Goal: Task Accomplishment & Management: Complete application form

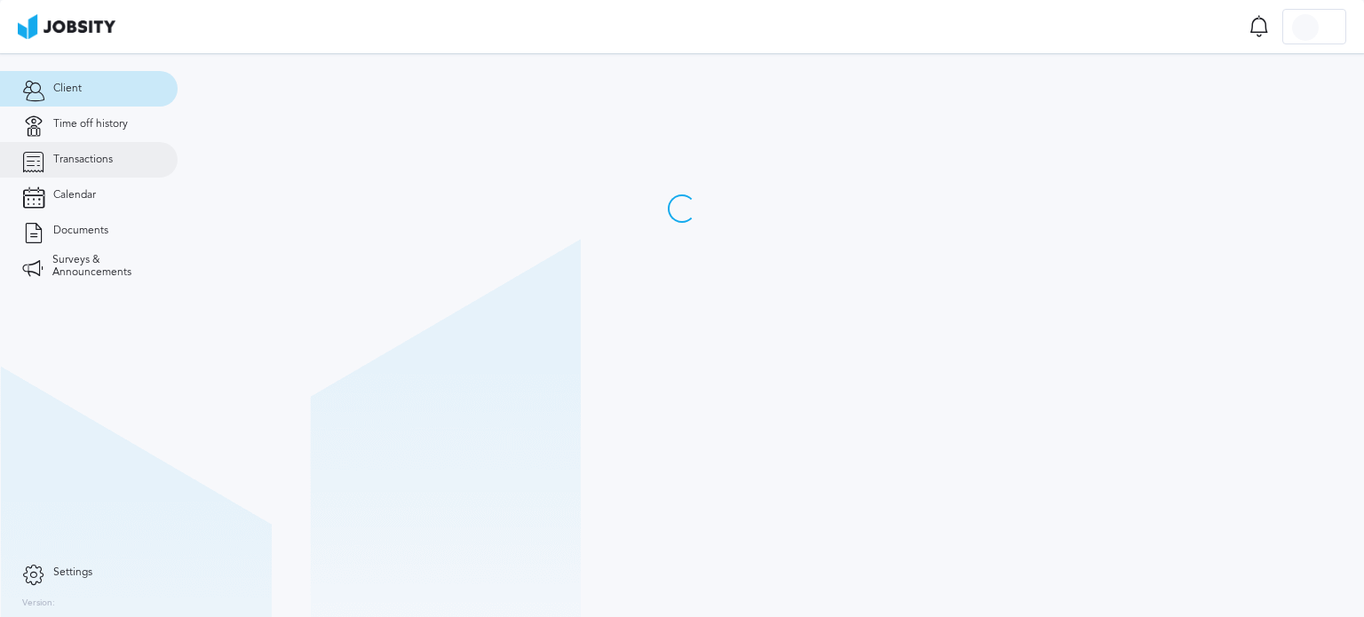
click at [38, 168] on icon at bounding box center [33, 160] width 22 height 16
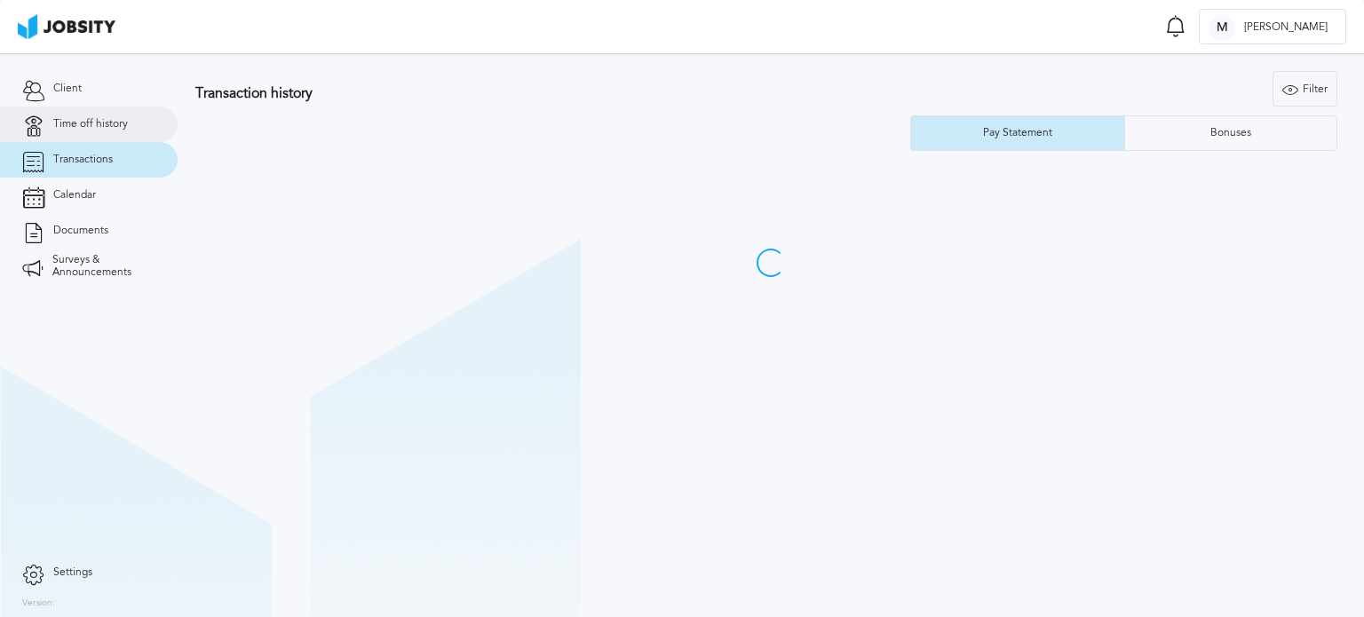
click at [130, 133] on link "Time off history" at bounding box center [89, 125] width 178 height 36
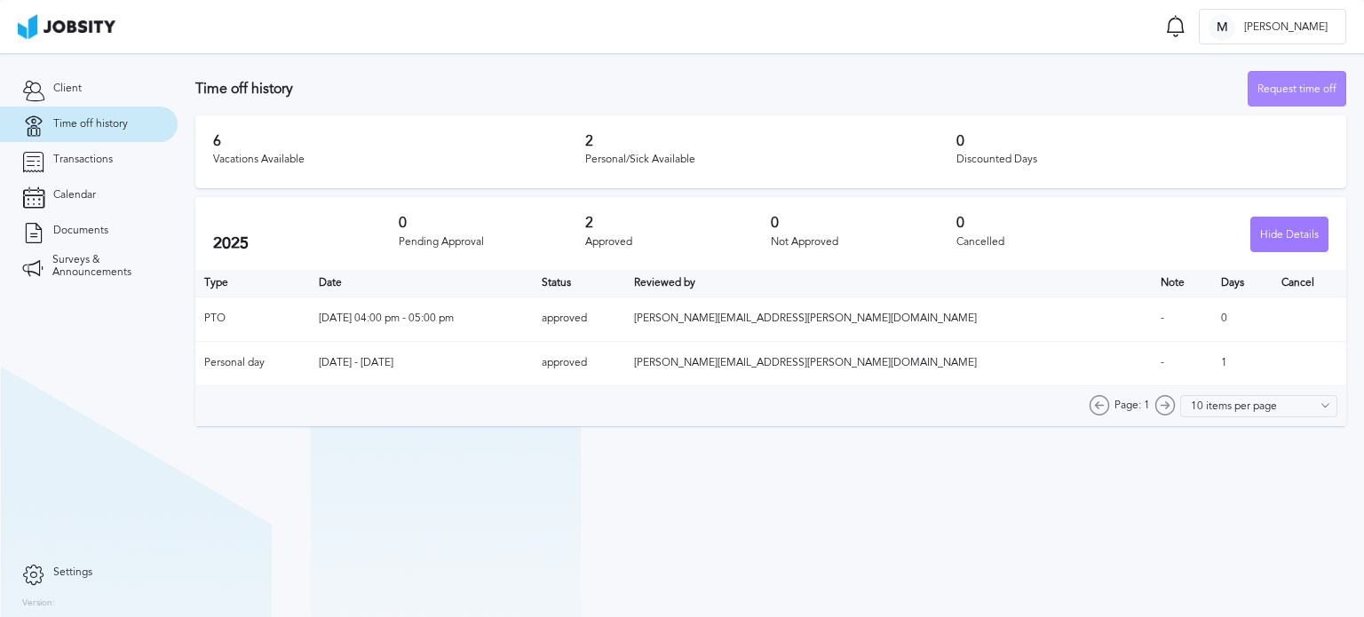
click at [1290, 94] on div "Request time off" at bounding box center [1296, 90] width 97 height 36
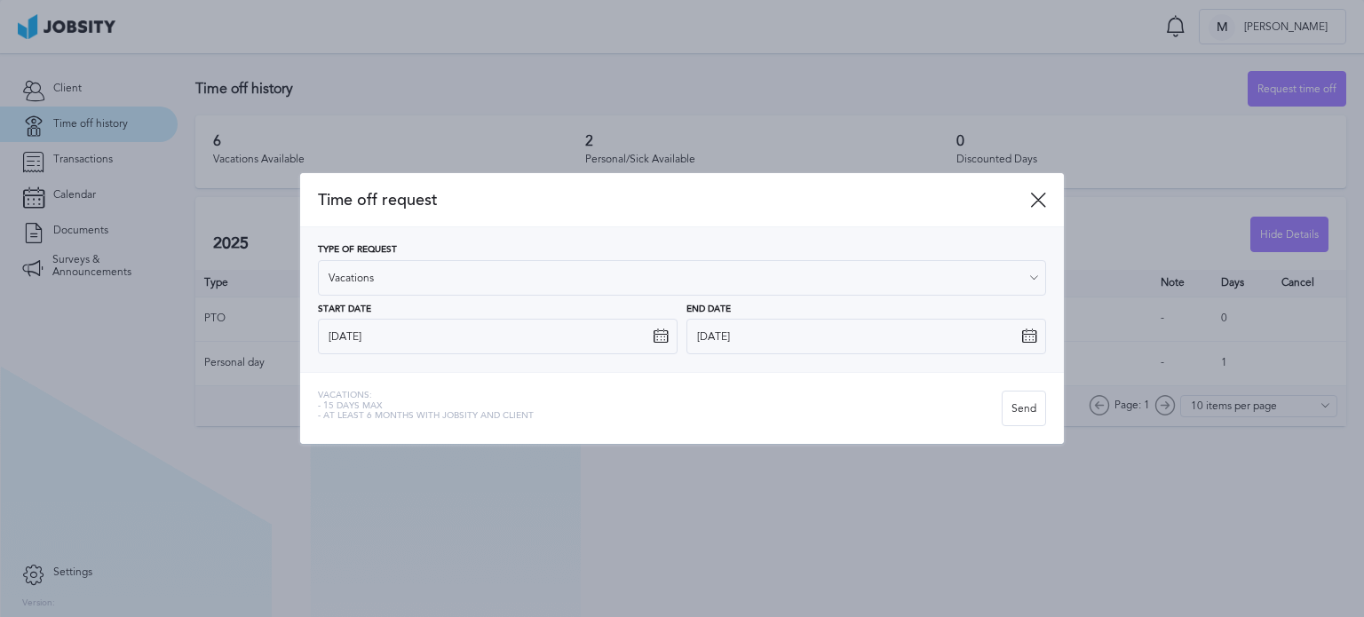
drag, startPoint x: 483, startPoint y: 300, endPoint x: 495, endPoint y: 265, distance: 36.8
click at [481, 298] on div "Type of Request Vacations Vacations Personal day Sick day PTO Maternity / Pater…" at bounding box center [682, 299] width 728 height 109
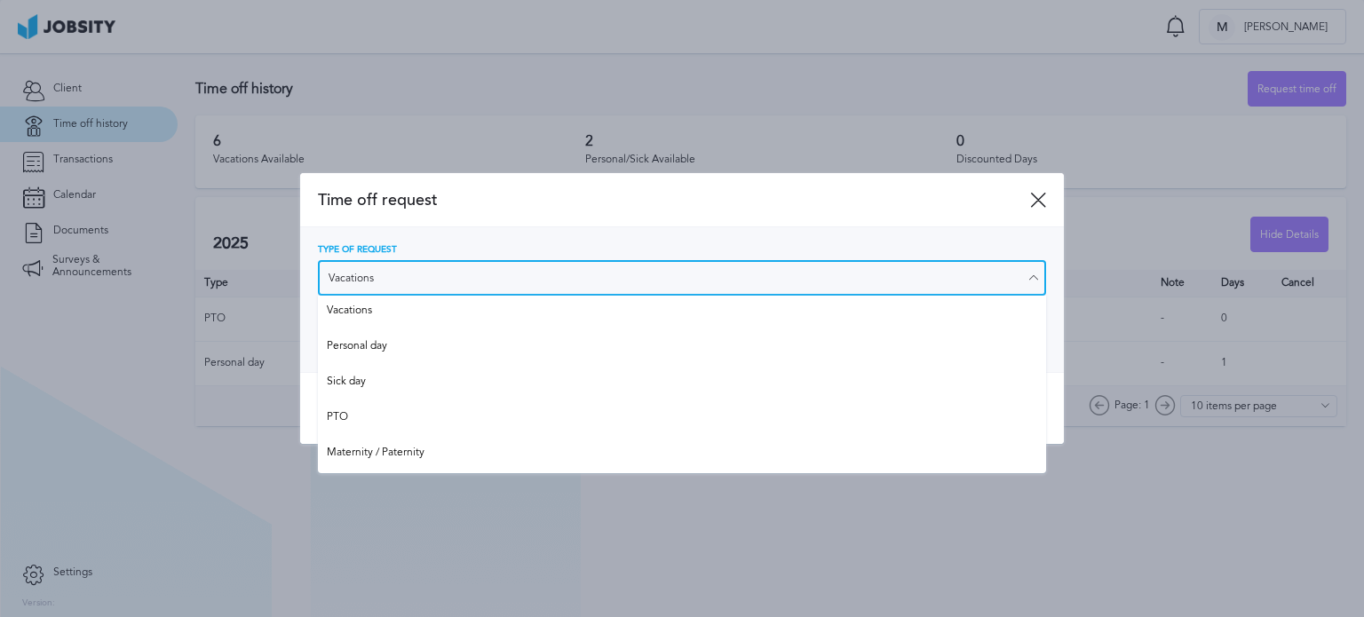
click at [495, 265] on input "Vacations" at bounding box center [682, 278] width 728 height 36
click at [490, 294] on input "Vacations" at bounding box center [682, 278] width 728 height 36
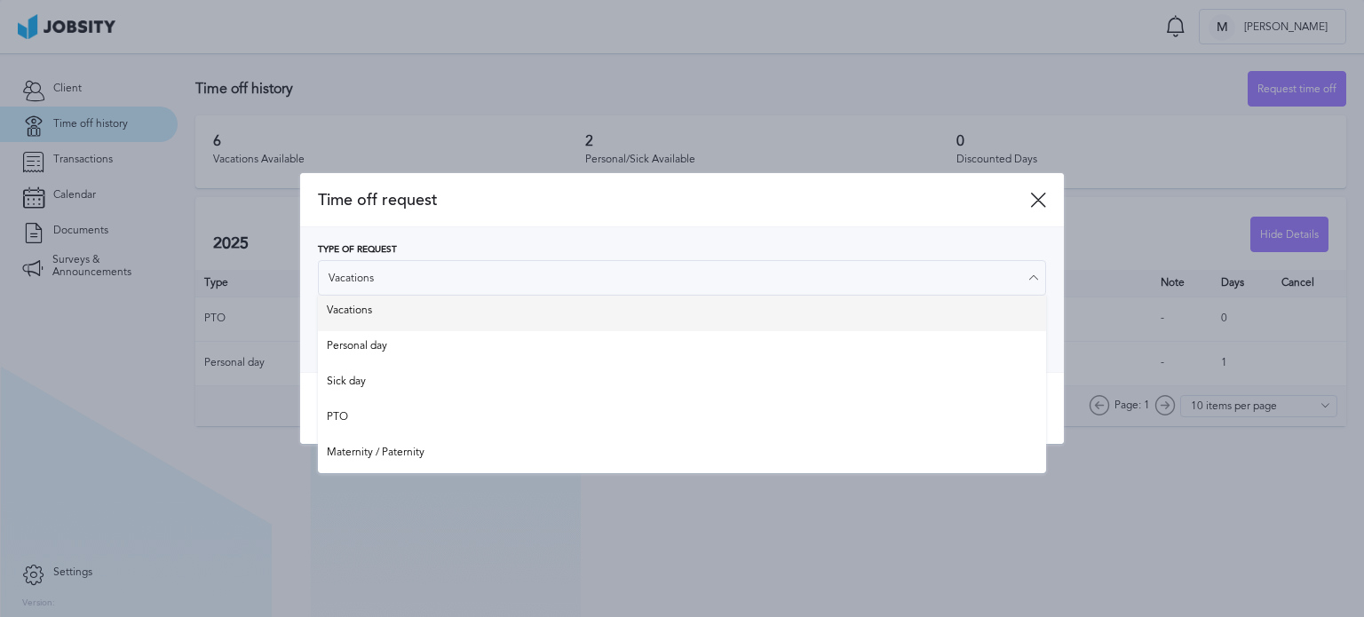
click at [486, 305] on div "Type of Request Vacations Vacations Personal day Sick day PTO Maternity / Pater…" at bounding box center [682, 299] width 728 height 109
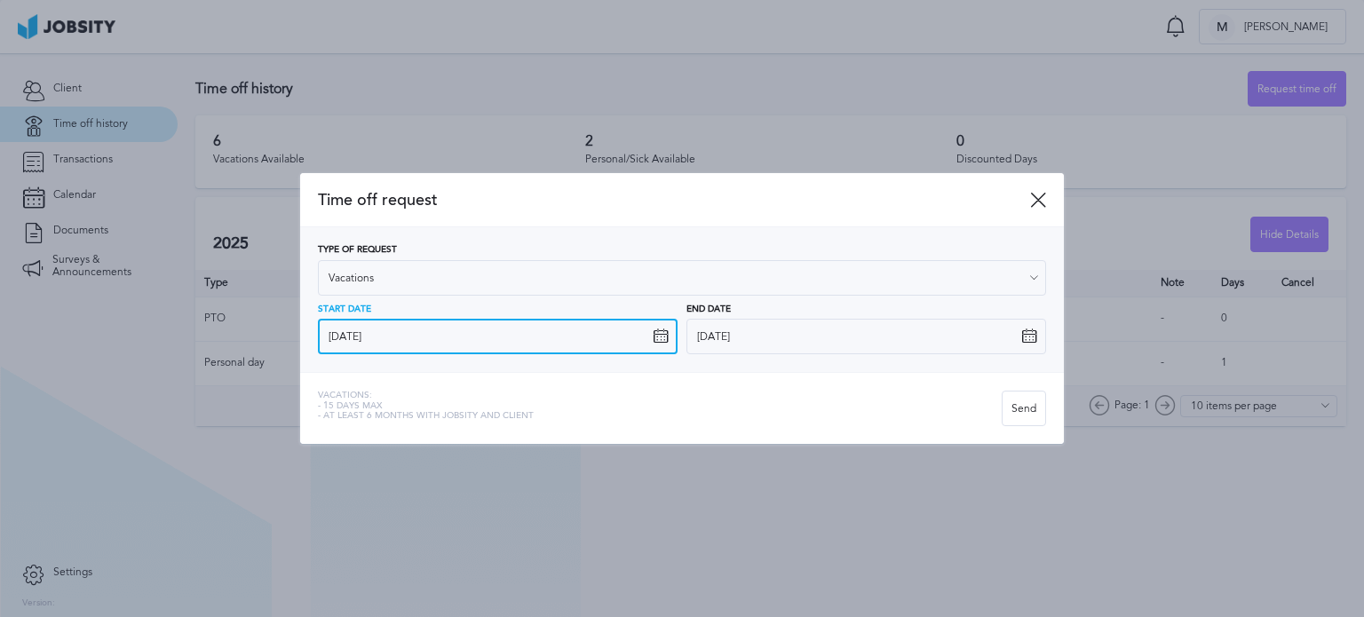
click at [463, 332] on input "[DATE]" at bounding box center [498, 337] width 360 height 36
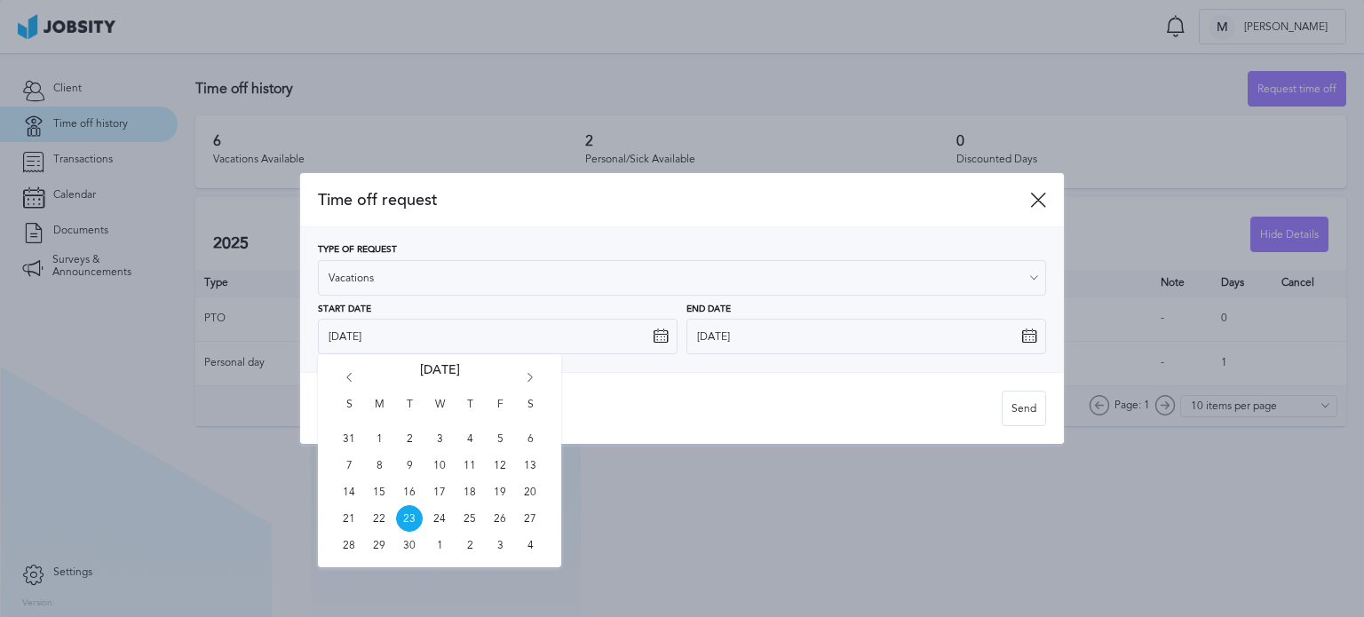
click at [522, 379] on icon "Go forward 1 month" at bounding box center [530, 381] width 16 height 16
click at [523, 379] on icon "Go forward 1 month" at bounding box center [530, 381] width 16 height 16
click at [524, 379] on icon "Go forward 1 month" at bounding box center [530, 381] width 16 height 16
click at [525, 380] on icon "Go forward 1 month" at bounding box center [530, 381] width 16 height 16
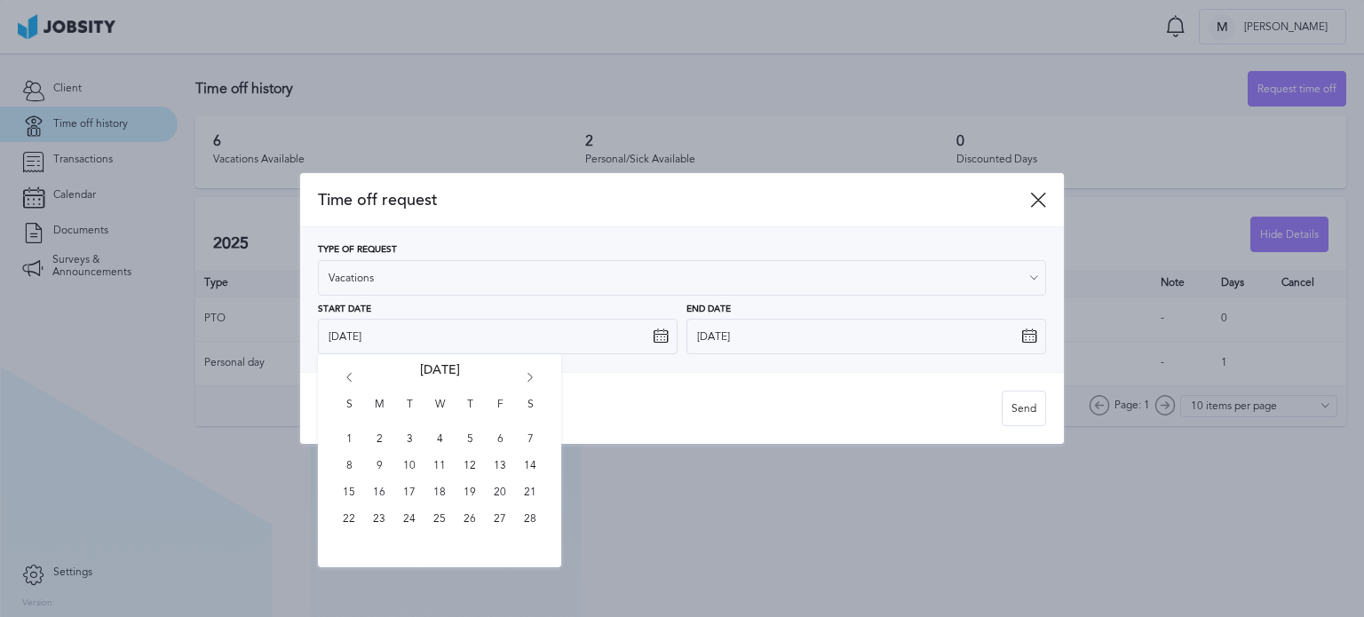
click at [359, 376] on div "S M T W T F S 1 2 3 4 5 6 7 8 9 10 11 12 13 14 15 16 17 18 19 20 21 22 23 24 25…" at bounding box center [439, 460] width 243 height 213
click at [342, 381] on icon "Go back 1 month" at bounding box center [349, 381] width 16 height 16
click at [380, 546] on span "26" at bounding box center [379, 545] width 27 height 27
type input "[DATE]"
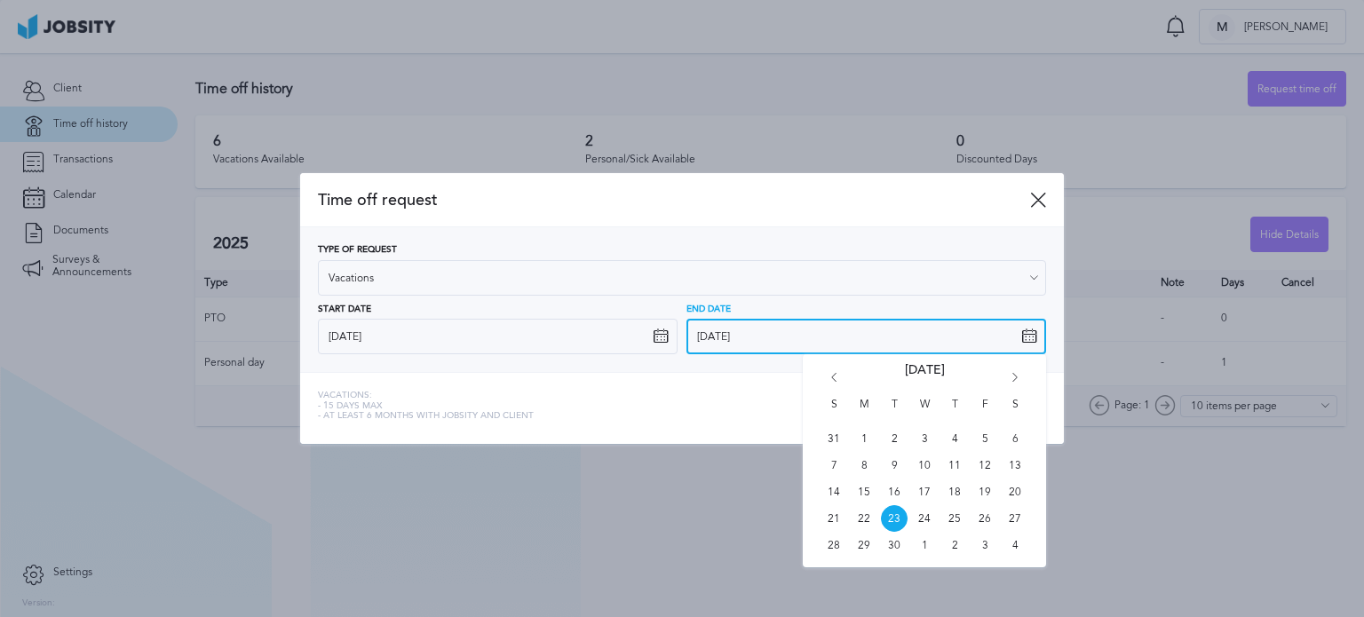
click at [718, 343] on input "[DATE]" at bounding box center [866, 337] width 360 height 36
click at [1010, 369] on div "S M T W T F S 31 1 2 3 4 5 6 7 8 9 10 11 12 13 14 15 16 17 18 19 20 21 22 23 24…" at bounding box center [924, 460] width 243 height 213
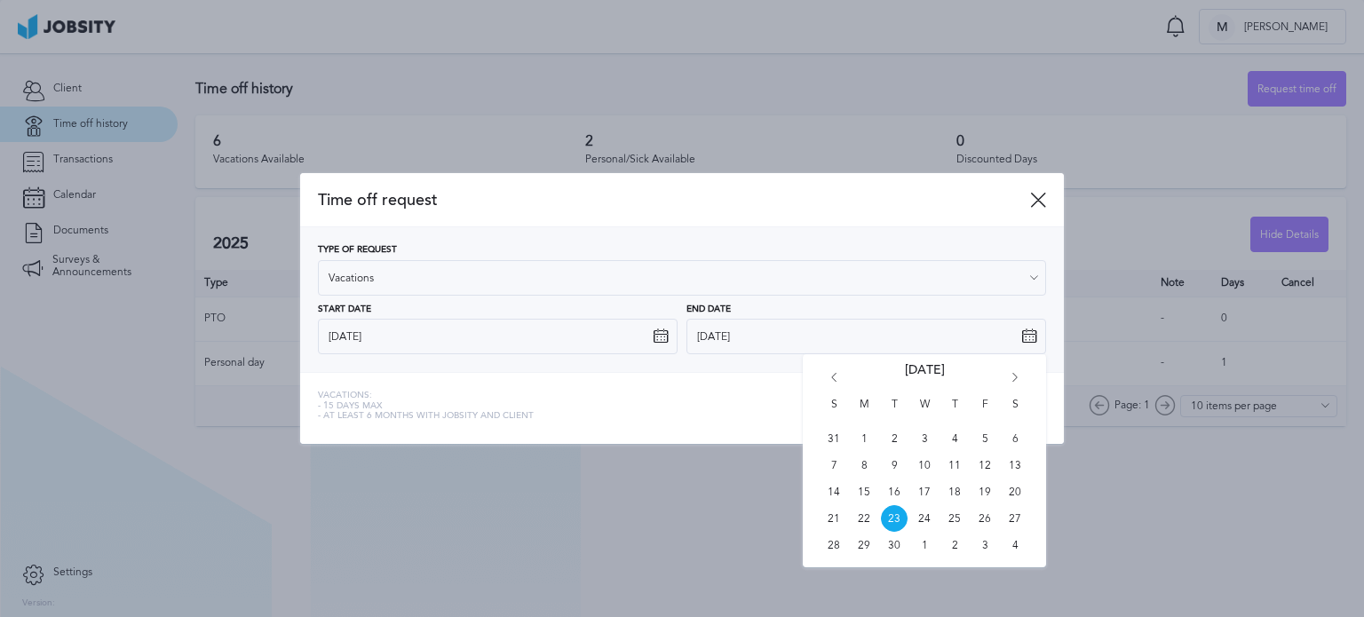
click at [1010, 371] on div "S M T W T F S 31 1 2 3 4 5 6 7 8 9 10 11 12 13 14 15 16 17 18 19 20 21 22 23 24…" at bounding box center [924, 460] width 243 height 213
click at [1011, 386] on icon "Go forward 1 month" at bounding box center [1015, 381] width 16 height 16
click at [1011, 384] on icon "Go forward 1 month" at bounding box center [1015, 381] width 16 height 16
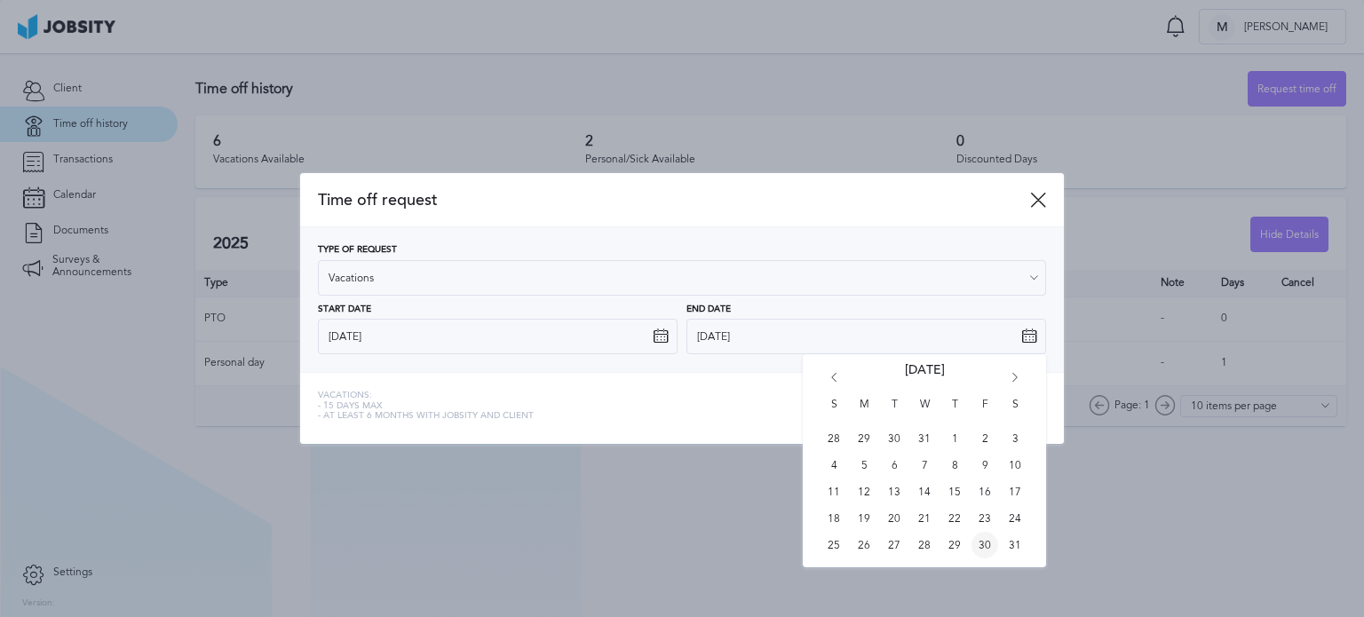
click at [987, 545] on span "30" at bounding box center [984, 545] width 27 height 27
type input "[DATE]"
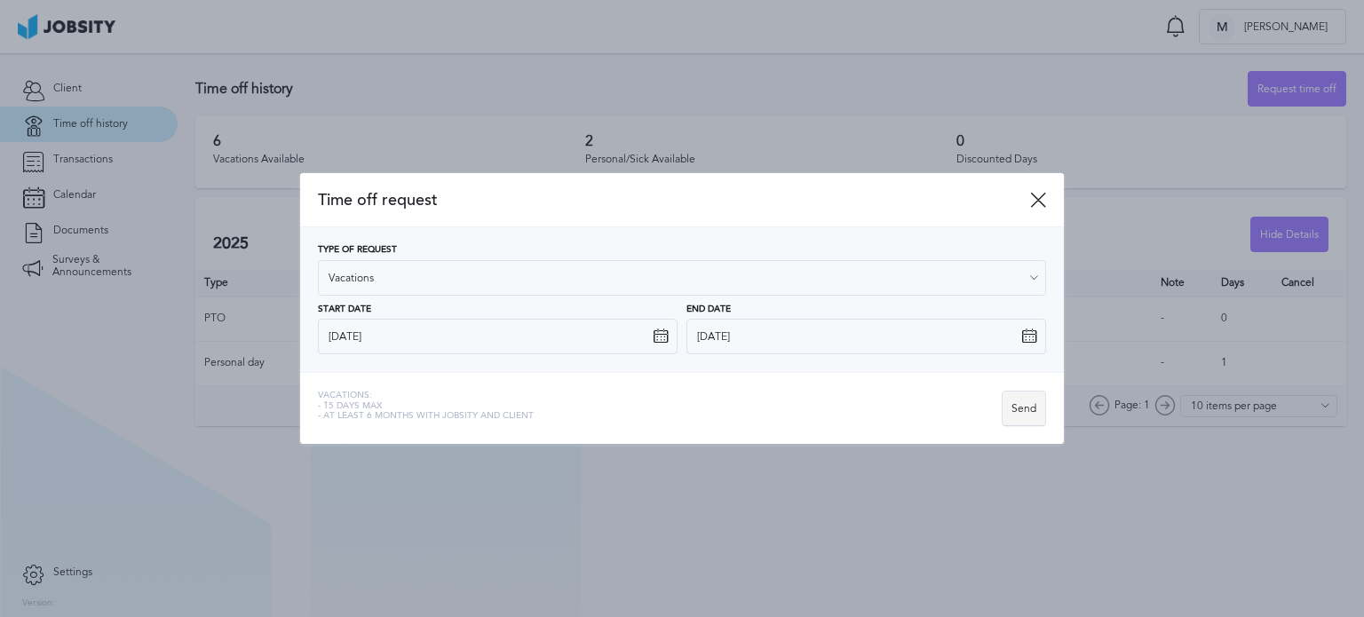
click at [1034, 406] on div "Send" at bounding box center [1023, 410] width 43 height 36
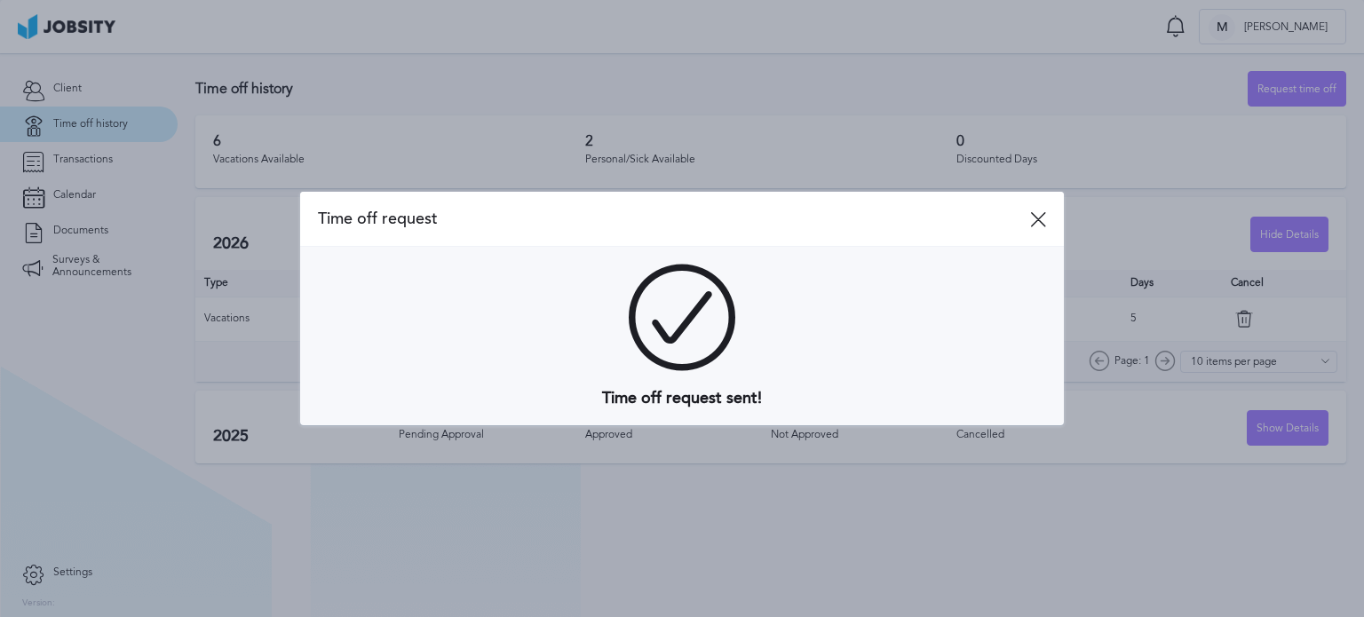
click at [882, 300] on div "Time off request sent!" at bounding box center [682, 336] width 728 height 143
drag, startPoint x: 821, startPoint y: 263, endPoint x: 847, endPoint y: 263, distance: 25.8
click at [844, 263] on div "Time off request sent!" at bounding box center [682, 336] width 764 height 178
click at [1027, 223] on span "Time off request" at bounding box center [674, 219] width 712 height 19
click at [1036, 220] on icon at bounding box center [1038, 219] width 16 height 16
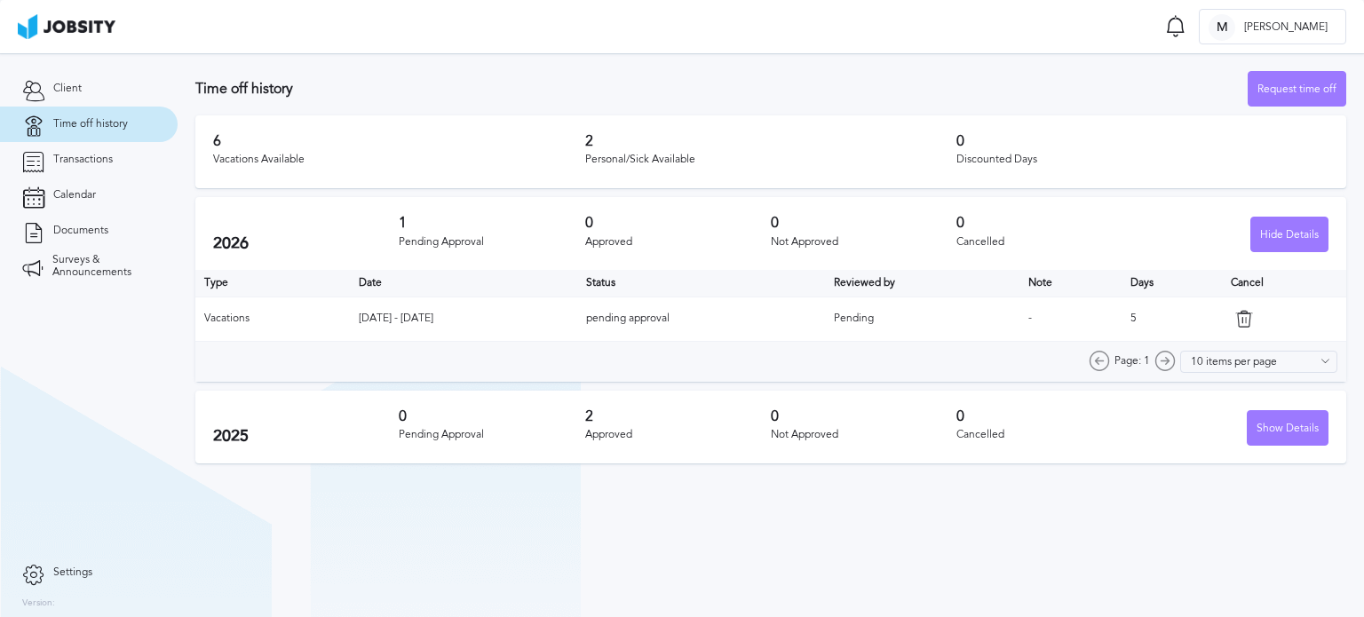
drag, startPoint x: 428, startPoint y: 329, endPoint x: 458, endPoint y: 329, distance: 30.2
click at [458, 329] on td "[DATE] - [DATE]" at bounding box center [463, 319] width 226 height 44
click at [1283, 427] on div "Show Details" at bounding box center [1288, 429] width 80 height 36
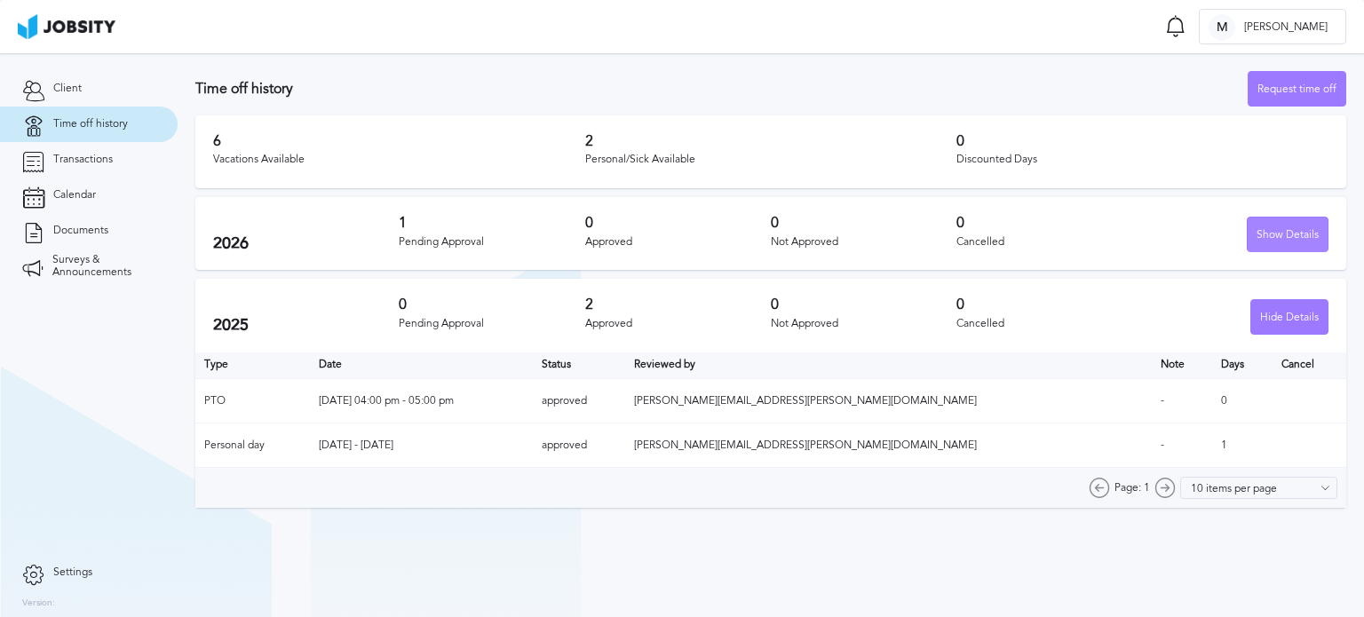
click at [1312, 241] on div "Show Details" at bounding box center [1288, 236] width 80 height 36
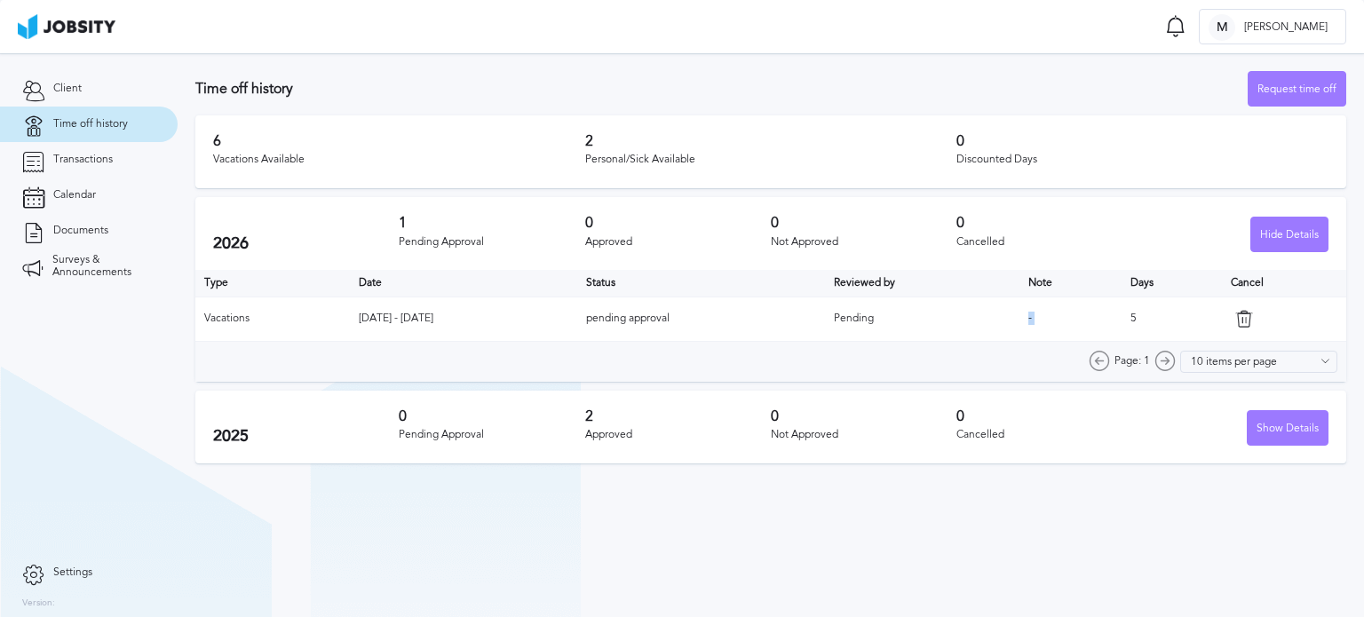
drag, startPoint x: 1168, startPoint y: 308, endPoint x: 1179, endPoint y: 308, distance: 11.5
click at [1179, 308] on tr "Vacations [DATE] - [DATE] pending approval Pending - 5" at bounding box center [770, 319] width 1151 height 44
click at [1179, 308] on td "5" at bounding box center [1171, 319] width 100 height 44
click at [820, 297] on td "pending approval" at bounding box center [701, 319] width 249 height 44
drag, startPoint x: 57, startPoint y: 344, endPoint x: 75, endPoint y: 289, distance: 57.8
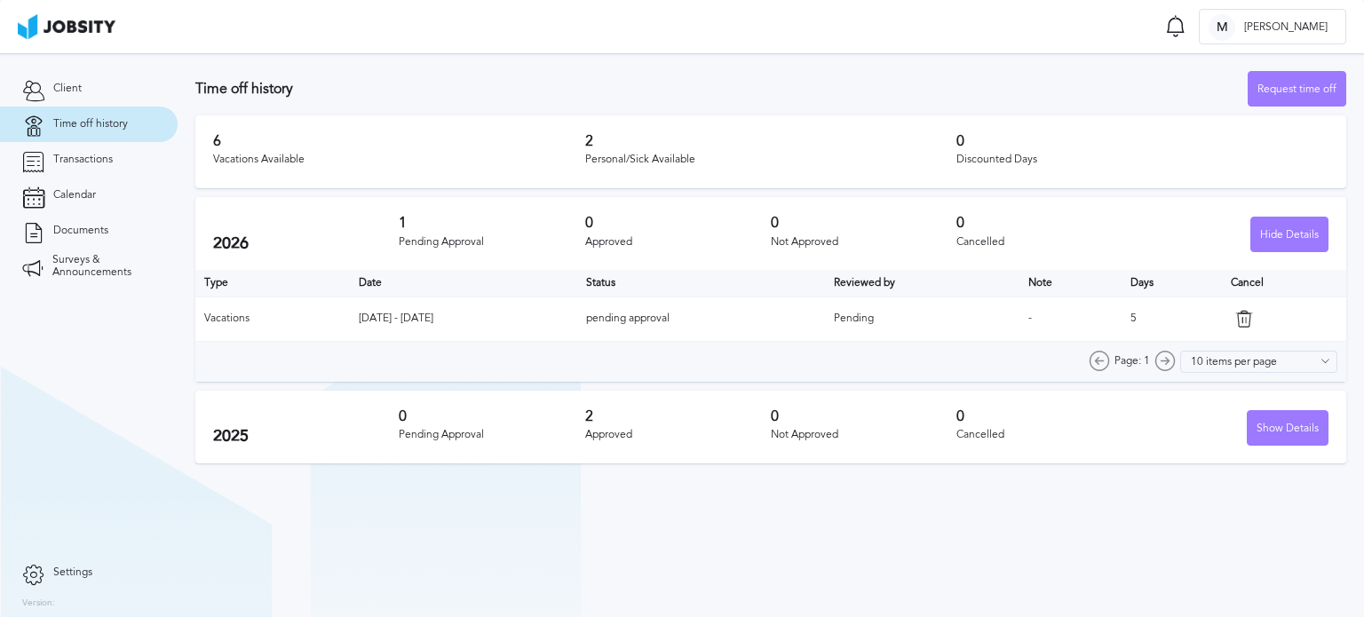
click at [58, 344] on section "Client Time off history Transactions Calendar Documents Surveys & Announcements" at bounding box center [89, 304] width 178 height 502
click at [61, 422] on section "Client Time off history Transactions Calendar Documents Surveys & Announcements" at bounding box center [89, 304] width 178 height 502
click at [85, 408] on section "Client Time off history Transactions Calendar Documents Surveys & Announcements" at bounding box center [89, 304] width 178 height 502
click at [41, 421] on section "Client Time off history Transactions Calendar Documents Surveys & Announcements" at bounding box center [89, 304] width 178 height 502
click at [121, 396] on section "Client Time off history Transactions Calendar Documents Surveys & Announcements" at bounding box center [89, 304] width 178 height 502
